Goal: Task Accomplishment & Management: Use online tool/utility

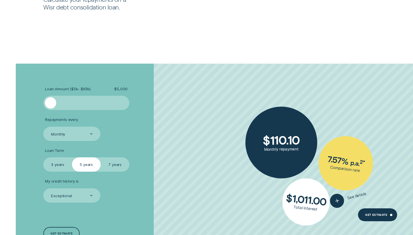
scroll to position [1038, 0]
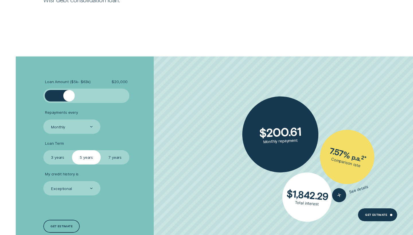
drag, startPoint x: 51, startPoint y: 94, endPoint x: 69, endPoint y: 95, distance: 17.3
click at [69, 95] on div at bounding box center [68, 95] width 11 height 11
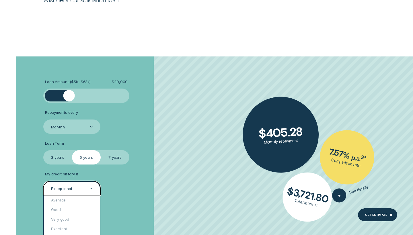
click at [92, 188] on icon at bounding box center [91, 188] width 3 height 1
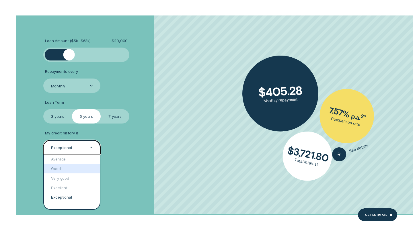
scroll to position [1079, 0]
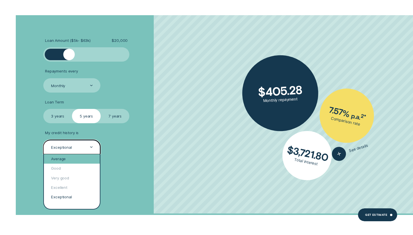
click at [76, 157] on div "Average" at bounding box center [72, 158] width 56 height 9
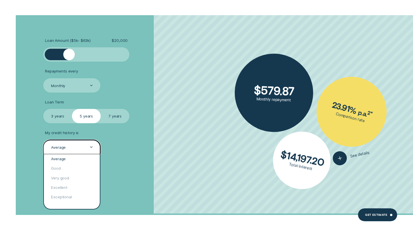
click at [91, 143] on div at bounding box center [91, 148] width 3 height 14
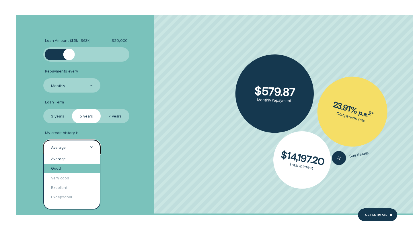
click at [63, 167] on div "Good" at bounding box center [72, 168] width 56 height 9
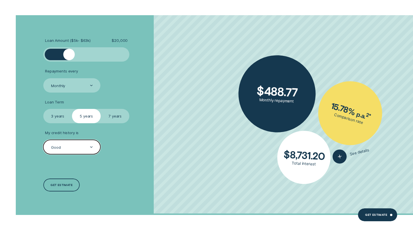
click at [115, 115] on label "7 years" at bounding box center [115, 116] width 29 height 14
click at [101, 109] on input "7 years" at bounding box center [101, 109] width 0 height 0
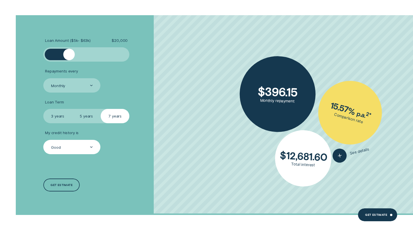
click at [61, 115] on label "3 years" at bounding box center [57, 116] width 29 height 14
click at [43, 109] on input "3 years" at bounding box center [43, 109] width 0 height 0
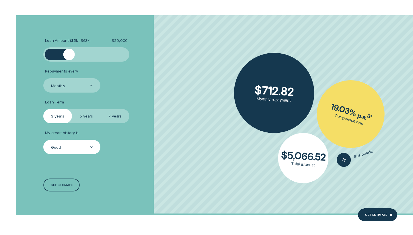
click at [86, 114] on label "5 years" at bounding box center [86, 116] width 29 height 14
click at [72, 109] on input "5 years" at bounding box center [72, 109] width 0 height 0
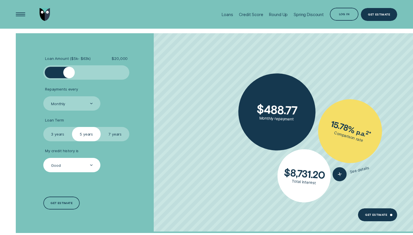
scroll to position [1060, 0]
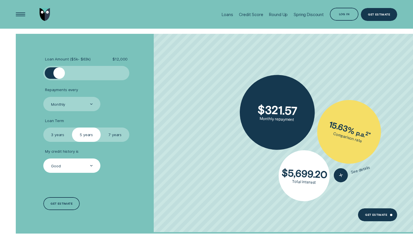
drag, startPoint x: 69, startPoint y: 72, endPoint x: 59, endPoint y: 73, distance: 10.4
click at [59, 73] on div at bounding box center [58, 72] width 11 height 11
click at [58, 73] on div at bounding box center [57, 72] width 11 height 11
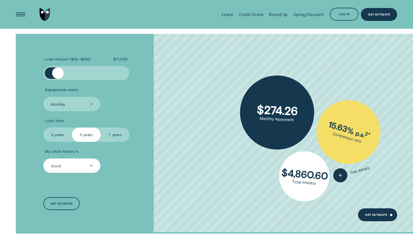
click at [114, 135] on label "7 years" at bounding box center [115, 135] width 29 height 14
click at [101, 128] on input "7 years" at bounding box center [101, 128] width 0 height 0
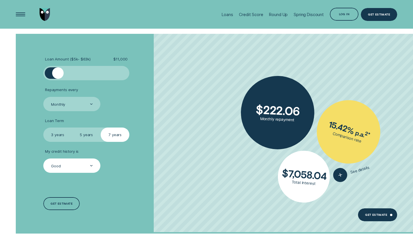
click at [55, 132] on label "3 years" at bounding box center [57, 135] width 29 height 14
click at [43, 128] on input "3 years" at bounding box center [43, 128] width 0 height 0
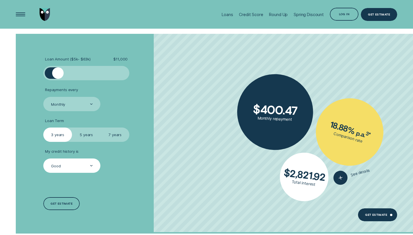
click at [87, 135] on label "5 years" at bounding box center [86, 135] width 29 height 14
click at [72, 128] on input "5 years" at bounding box center [72, 128] width 0 height 0
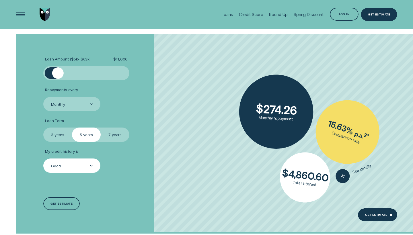
click at [90, 165] on icon at bounding box center [91, 165] width 3 height 1
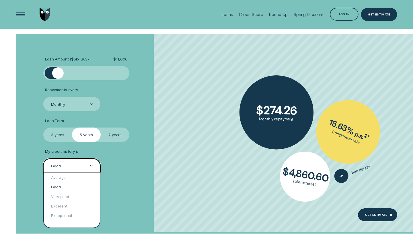
click at [173, 176] on div "Loan Amount ( $5k - $63k ) $ 11,000 Repayments every Monthly Loan Term Select L…" at bounding box center [110, 134] width 138 height 200
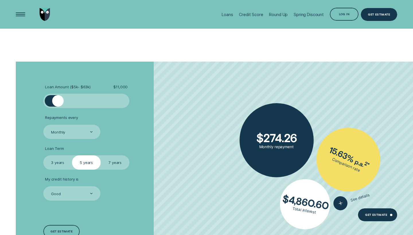
scroll to position [951, 0]
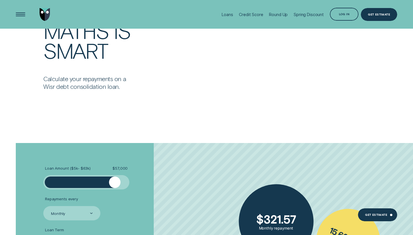
drag, startPoint x: 57, startPoint y: 182, endPoint x: 115, endPoint y: 180, distance: 57.4
click at [115, 180] on div at bounding box center [114, 182] width 11 height 11
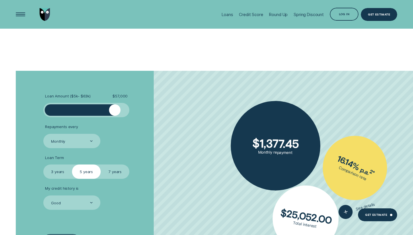
scroll to position [1022, 0]
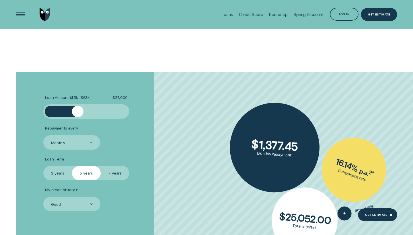
drag, startPoint x: 114, startPoint y: 114, endPoint x: 79, endPoint y: 116, distance: 34.8
click at [79, 116] on div at bounding box center [86, 111] width 86 height 14
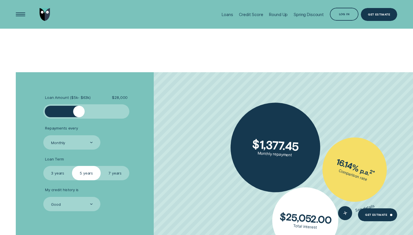
drag, startPoint x: 79, startPoint y: 116, endPoint x: 73, endPoint y: 115, distance: 5.5
click at [73, 115] on div at bounding box center [86, 111] width 86 height 14
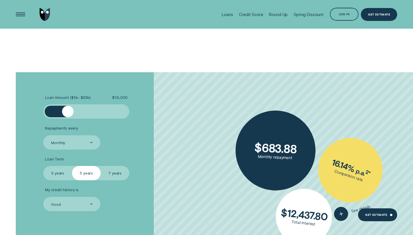
drag, startPoint x: 79, startPoint y: 110, endPoint x: 68, endPoint y: 110, distance: 10.9
click at [68, 110] on div at bounding box center [67, 111] width 11 height 11
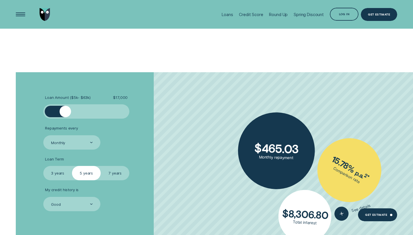
click at [66, 110] on div at bounding box center [65, 111] width 11 height 11
